Goal: Transaction & Acquisition: Purchase product/service

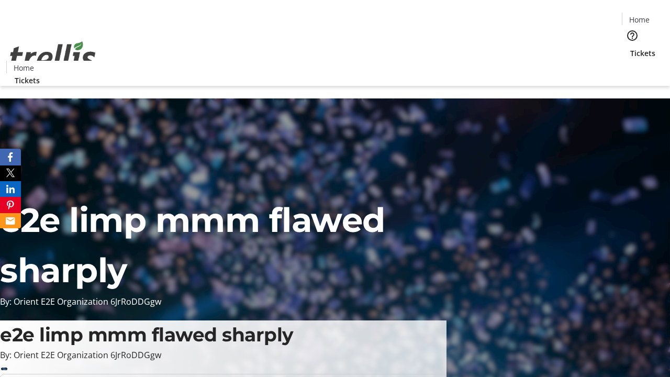
click at [630, 48] on span "Tickets" at bounding box center [642, 53] width 25 height 11
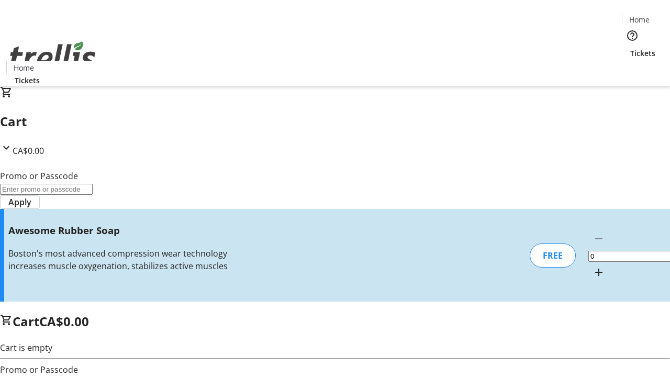
click at [593, 266] on mat-icon "Increment by one" at bounding box center [599, 272] width 13 height 13
type input "1"
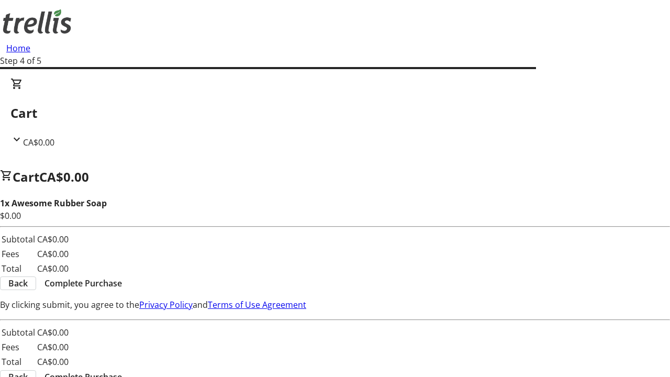
click at [122, 277] on span "Complete Purchase" at bounding box center [82, 283] width 77 height 13
